Goal: Task Accomplishment & Management: Use online tool/utility

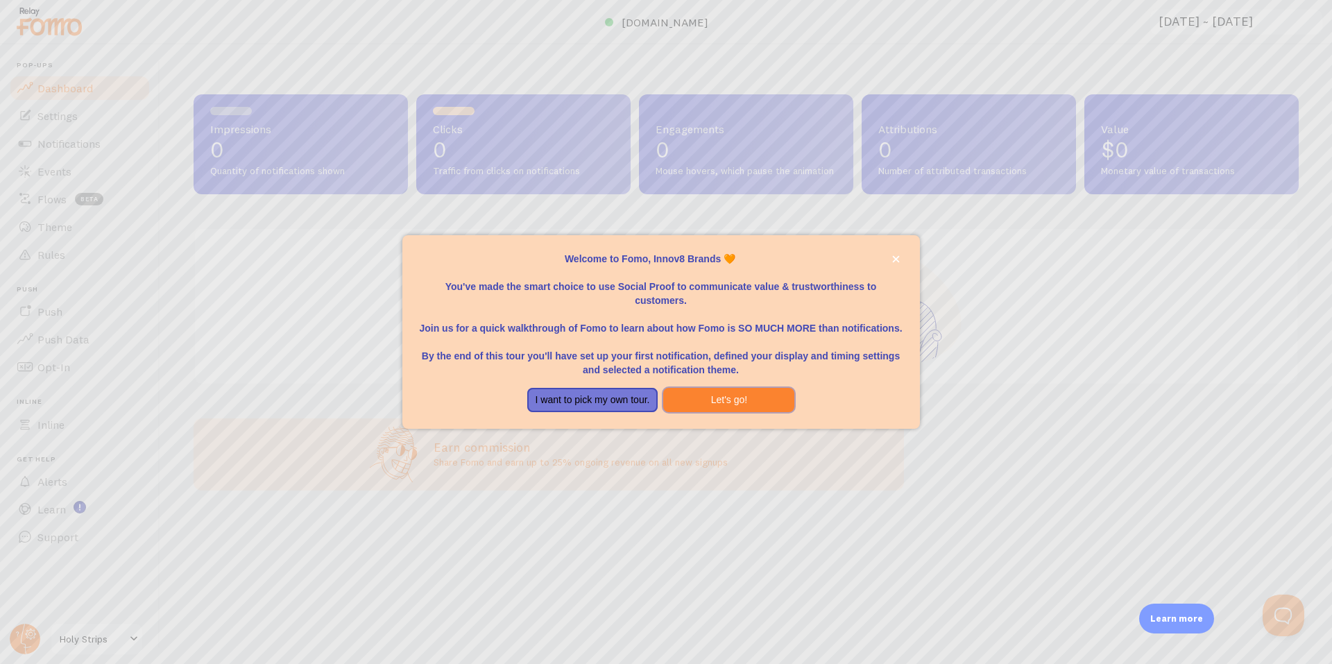
click at [699, 398] on button "Let's go!" at bounding box center [728, 400] width 131 height 25
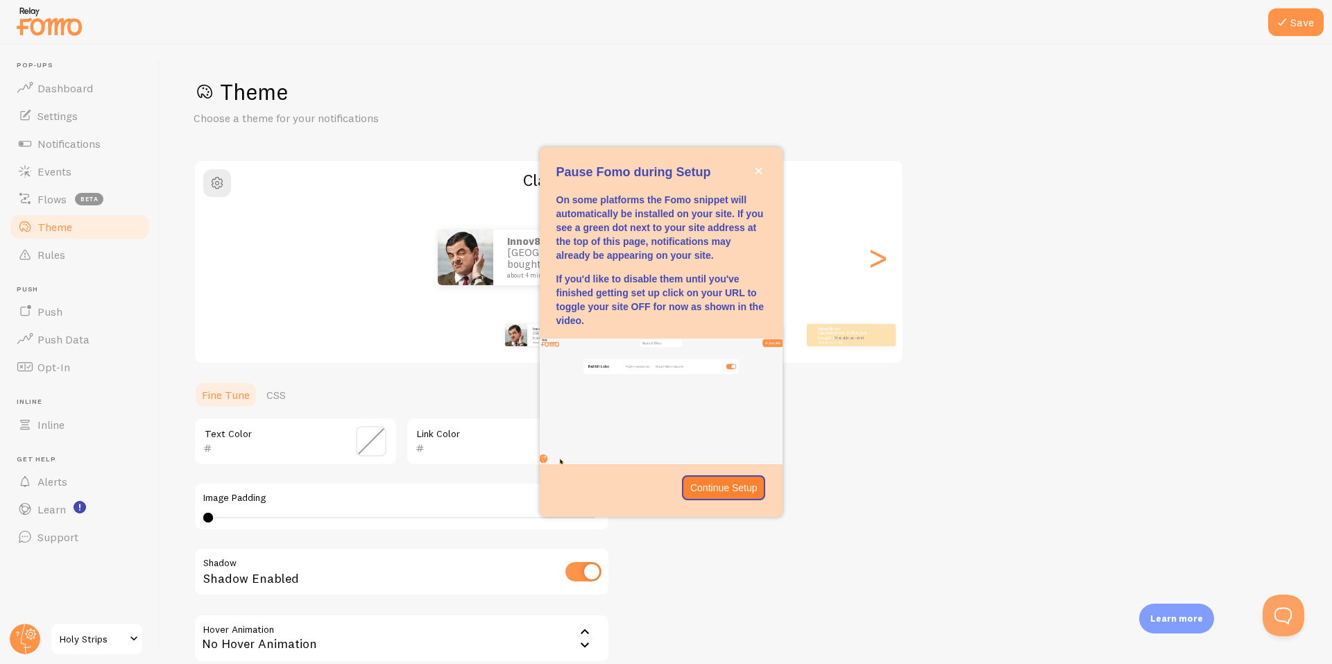
click at [95, 637] on span "Holy Strips" at bounding box center [93, 639] width 66 height 17
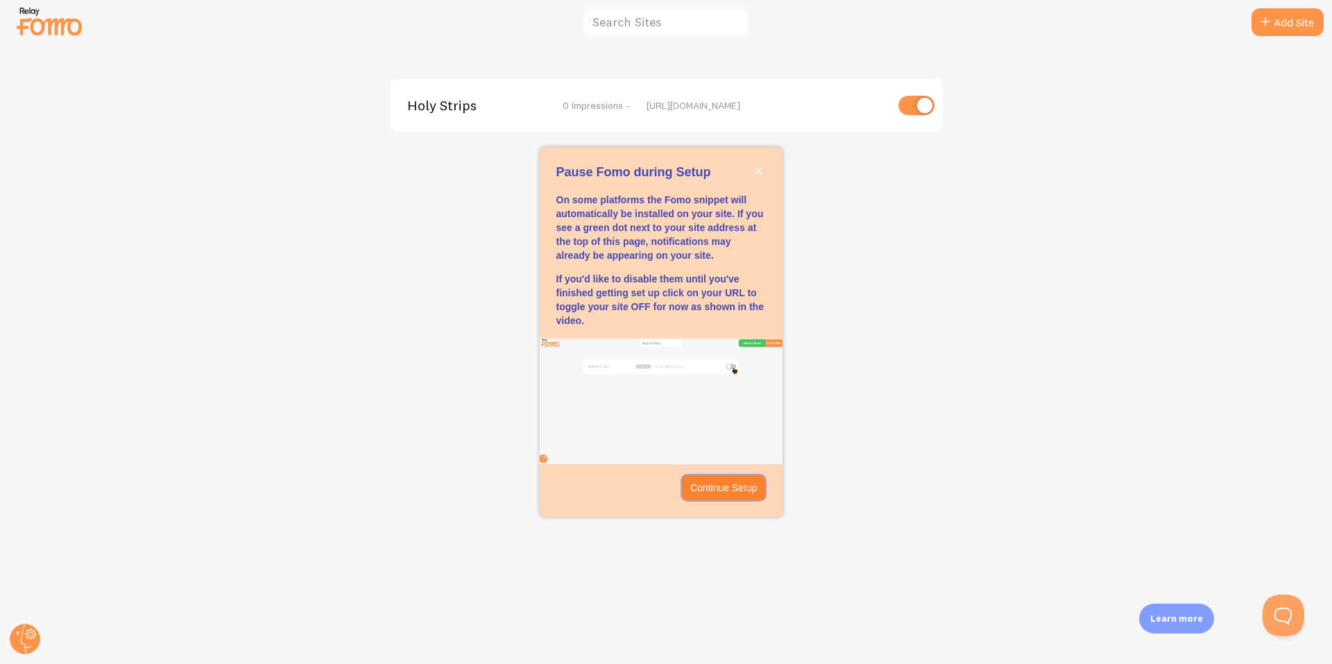
click at [751, 489] on p "Continue Setup" at bounding box center [723, 488] width 67 height 14
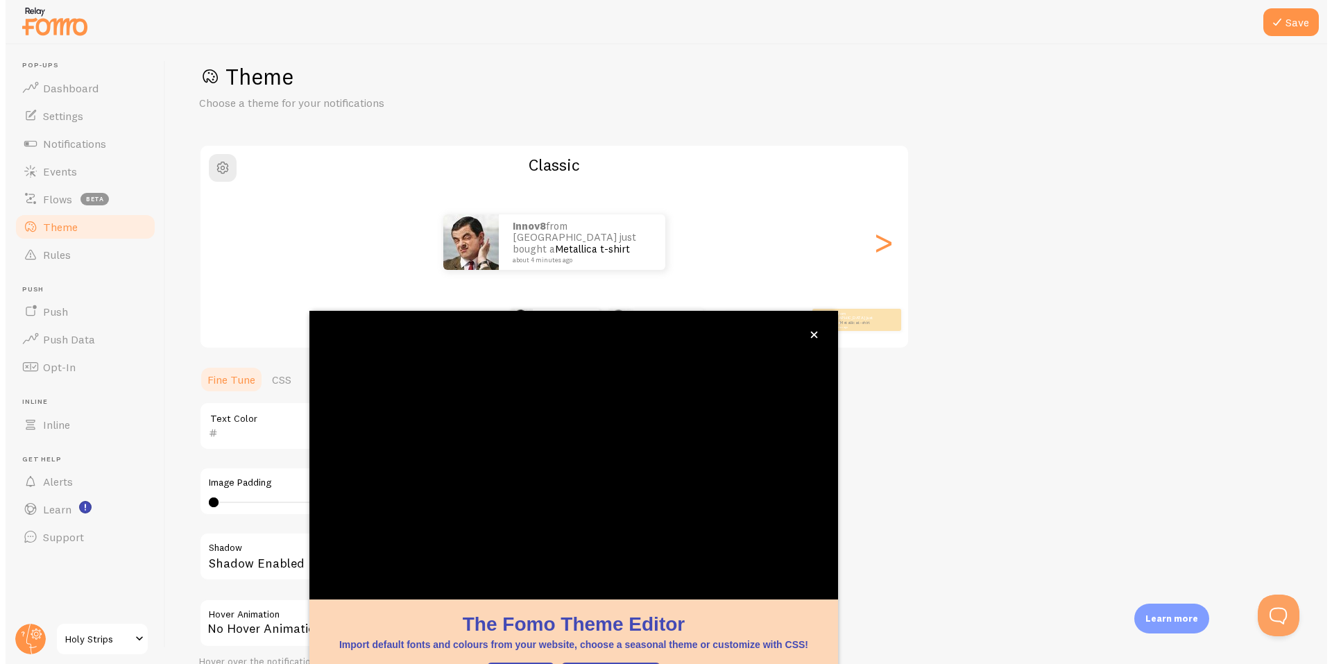
scroll to position [40, 0]
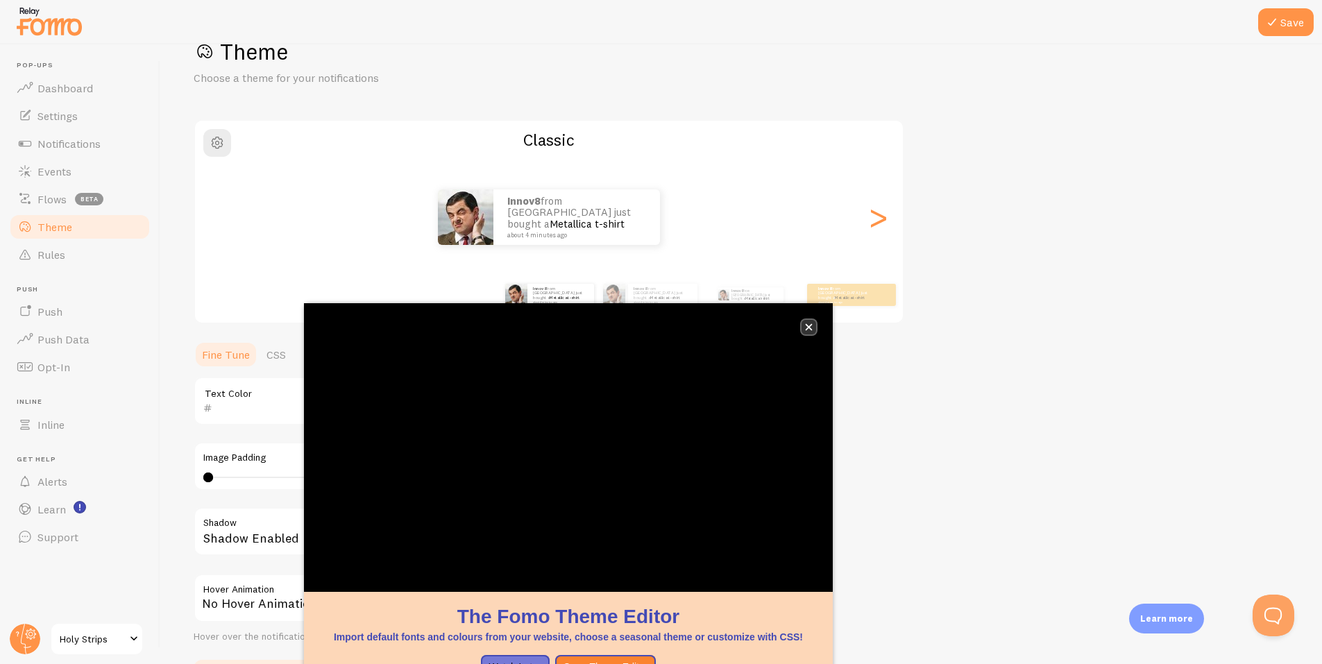
click at [813, 325] on button "close," at bounding box center [808, 327] width 15 height 15
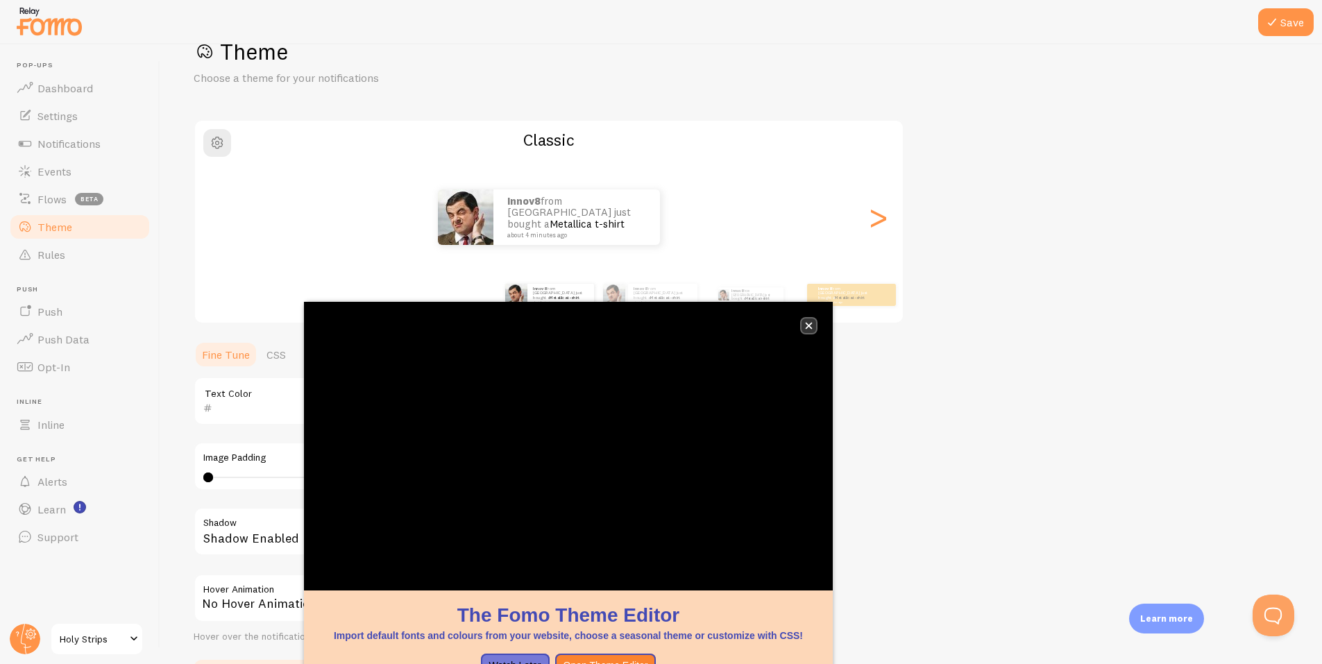
click at [811, 323] on icon "close," at bounding box center [808, 326] width 7 height 7
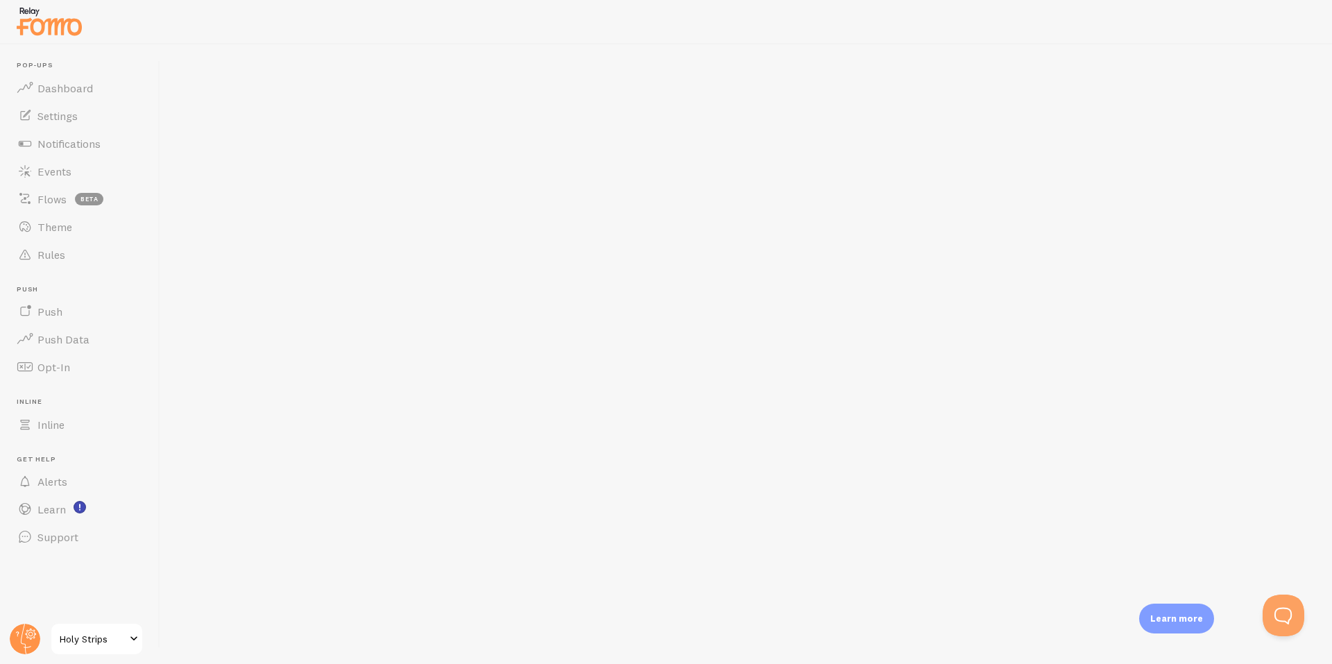
click at [123, 641] on span "Holy Strips" at bounding box center [93, 639] width 66 height 17
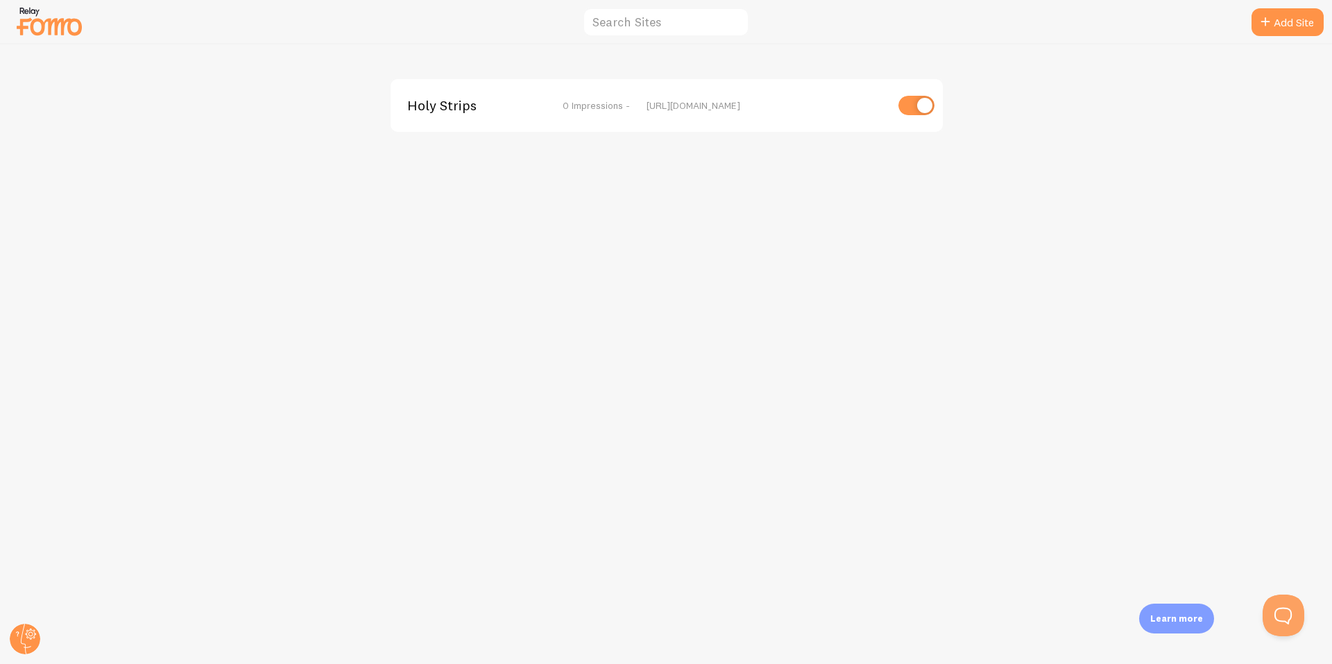
click at [565, 108] on span "0 Impressions -" at bounding box center [596, 105] width 67 height 12
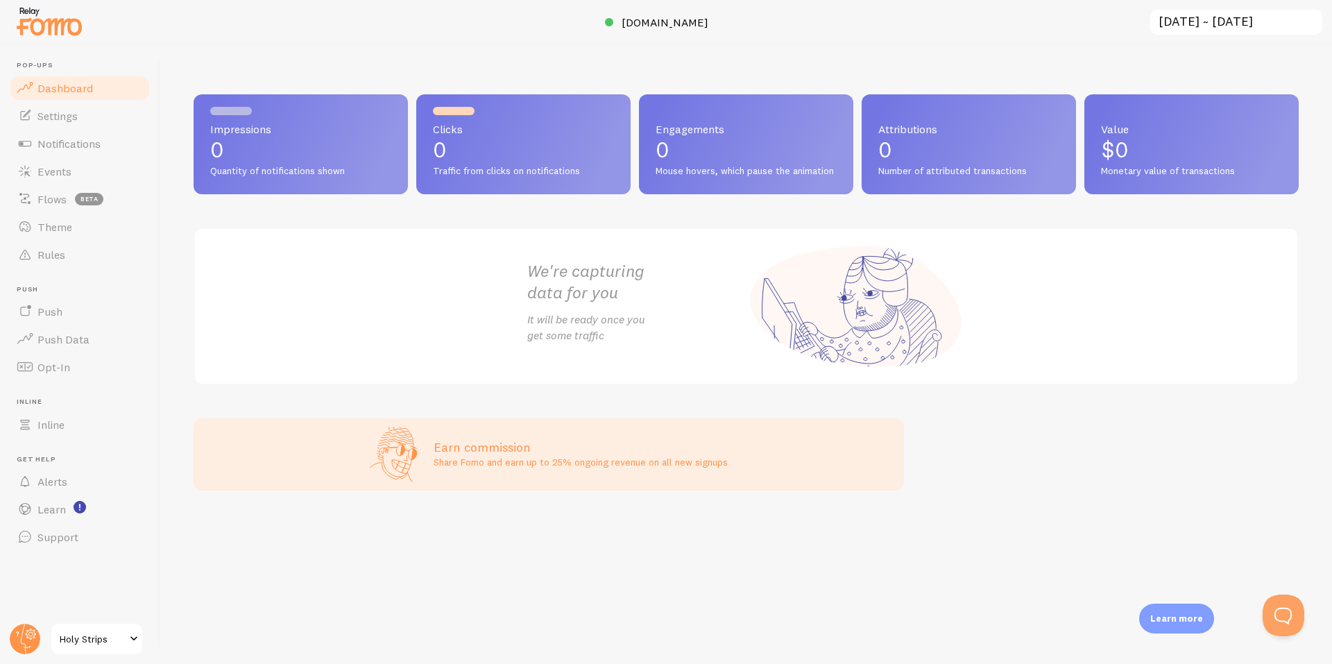
click at [1214, 20] on input "[DATE] ~ [DATE]" at bounding box center [1236, 22] width 175 height 28
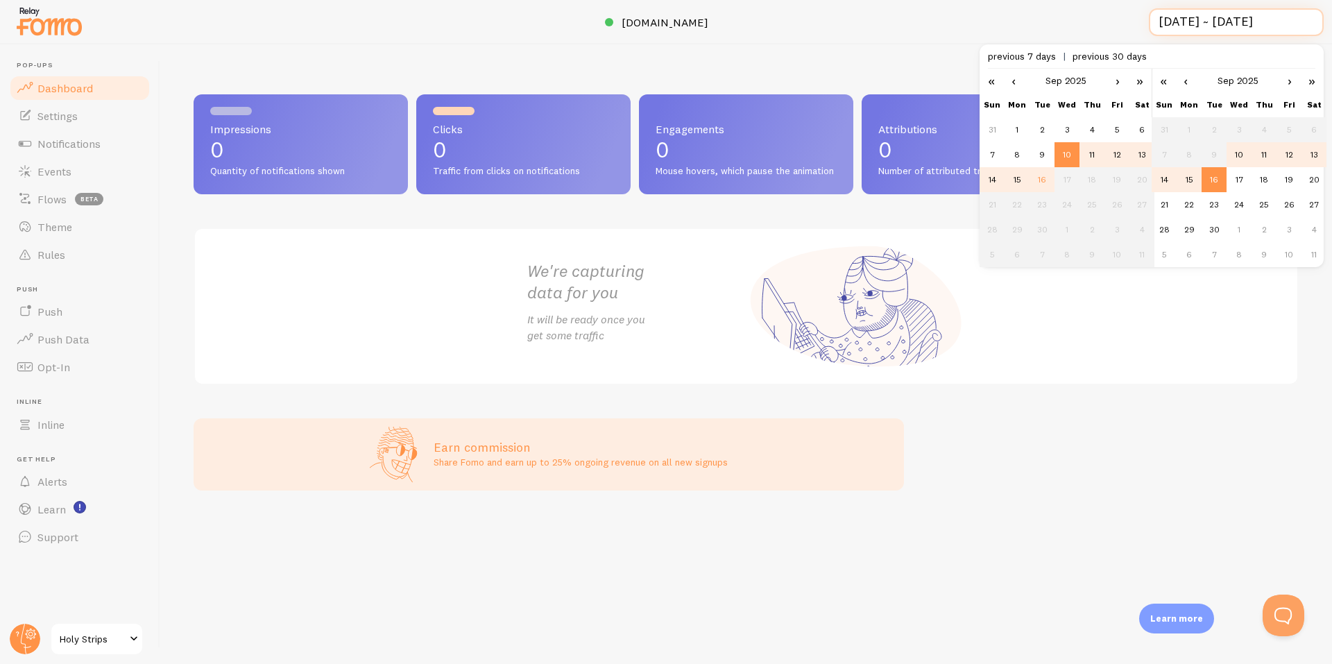
click at [1214, 20] on input "[DATE] ~ [DATE]" at bounding box center [1236, 22] width 175 height 28
